Goal: Information Seeking & Learning: Find specific fact

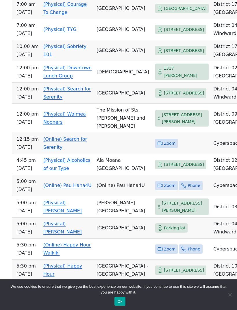
scroll to position [1187, 0]
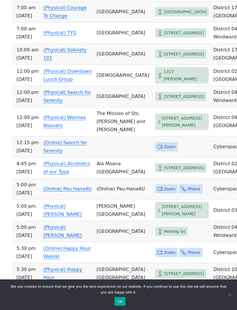
click at [75, 82] on link "(Physical) Downtown Lunch Group" at bounding box center [67, 76] width 48 height 14
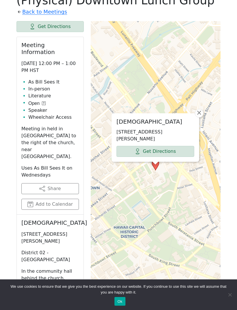
scroll to position [243, 0]
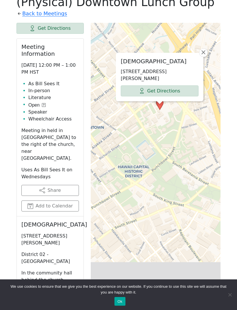
click at [154, 167] on div "[DEMOGRAPHIC_DATA] [STREET_ADDRESS][PERSON_NAME] Get Directions × Leaflet | © O…" at bounding box center [156, 167] width 130 height 289
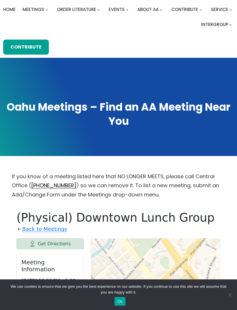
scroll to position [8, 0]
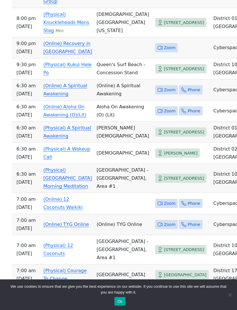
scroll to position [992, 0]
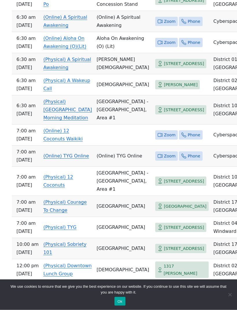
click at [173, 277] on span "1317 [PERSON_NAME]" at bounding box center [185, 270] width 43 height 14
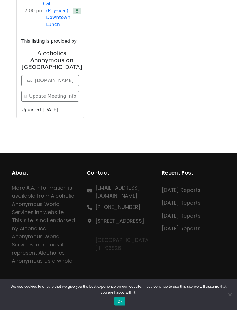
scroll to position [233, 0]
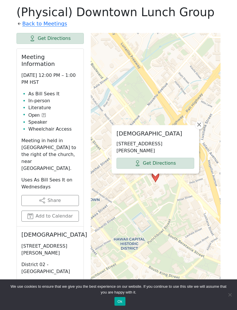
click at [20, 22] on icon at bounding box center [19, 24] width 6 height 6
click at [38, 23] on link "Back to Meetings" at bounding box center [44, 23] width 45 height 9
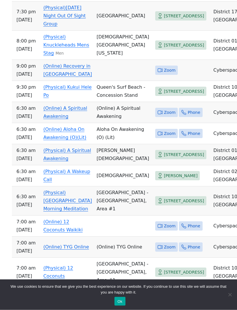
scroll to position [900, 0]
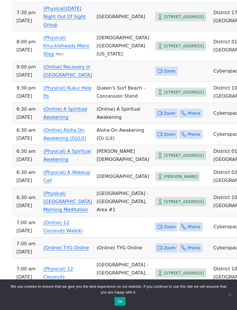
click at [175, 180] on span "[PERSON_NAME]" at bounding box center [181, 176] width 34 height 7
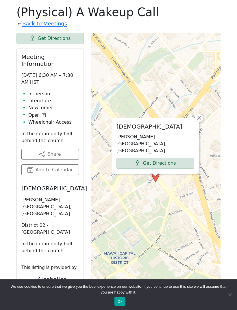
click at [51, 21] on link "Back to Meetings" at bounding box center [44, 23] width 45 height 9
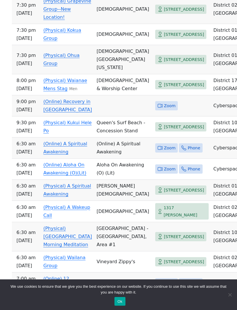
scroll to position [1943, 0]
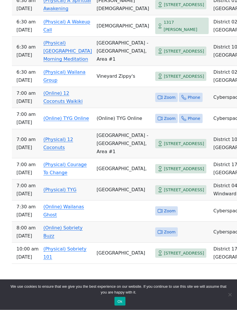
click at [84, 33] on link "(Physical) A Wakeup Call" at bounding box center [66, 26] width 47 height 14
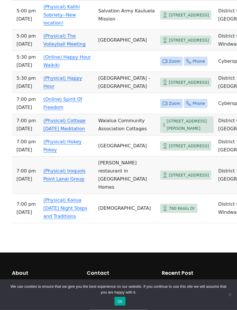
scroll to position [5060, 0]
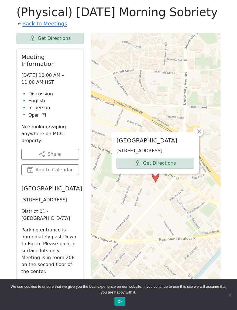
click at [200, 128] on span "×" at bounding box center [199, 131] width 6 height 7
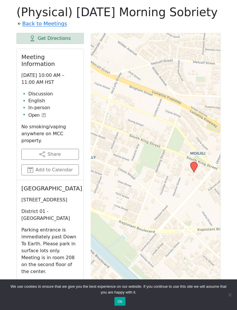
click at [31, 19] on link "Back to Meetings" at bounding box center [44, 23] width 45 height 9
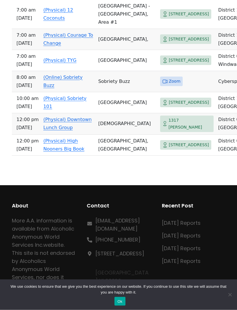
scroll to position [5579, 0]
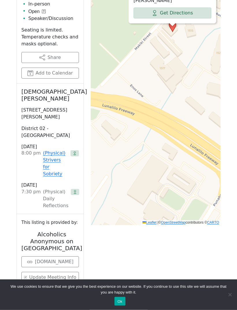
scroll to position [330, 0]
